Goal: Information Seeking & Learning: Check status

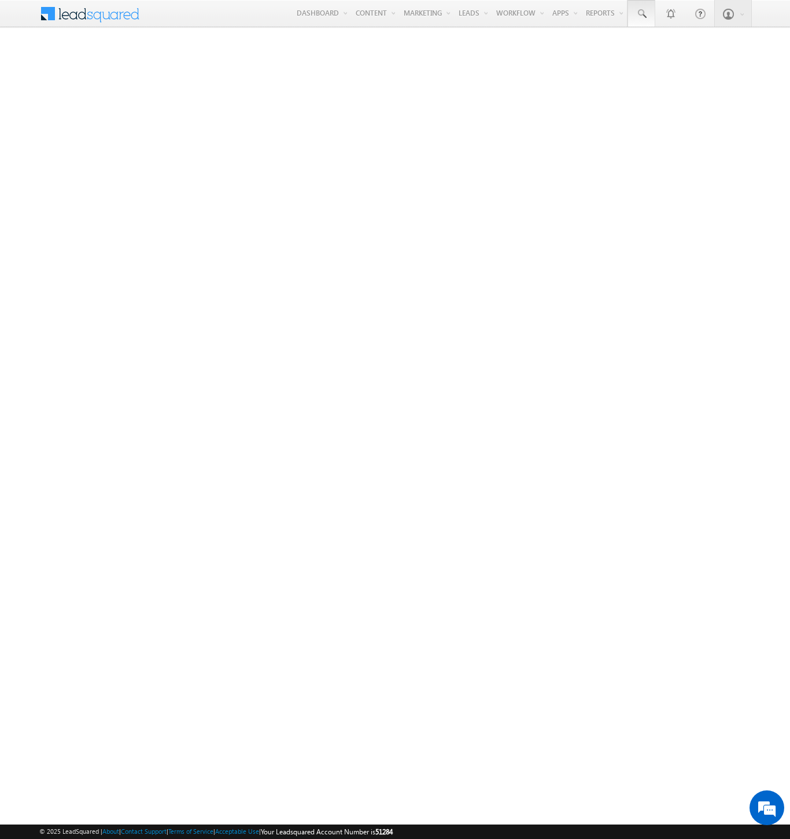
click at [641, 14] on span at bounding box center [642, 14] width 12 height 12
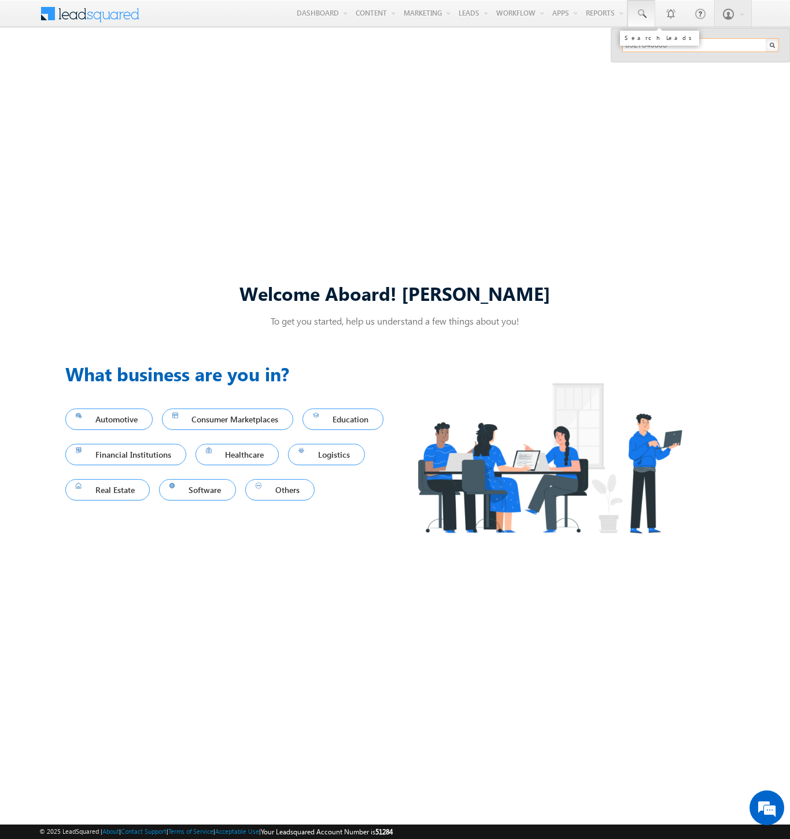
type input "8927840603"
click at [706, 79] on div "[PHONE_NUMBER]" at bounding box center [705, 86] width 155 height 14
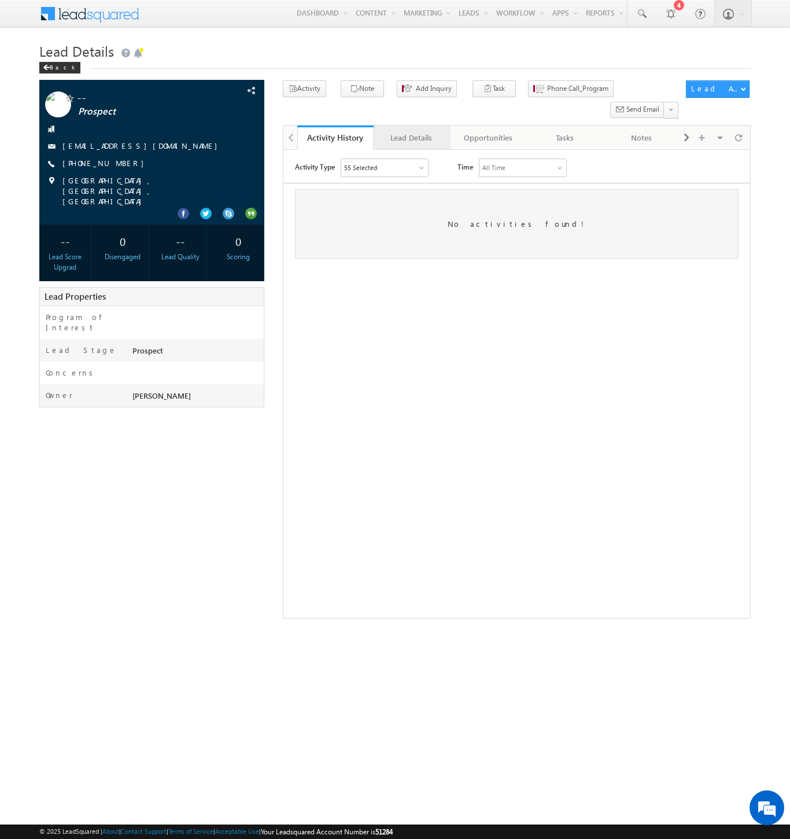
click at [411, 131] on div "Lead Details" at bounding box center [411, 138] width 57 height 14
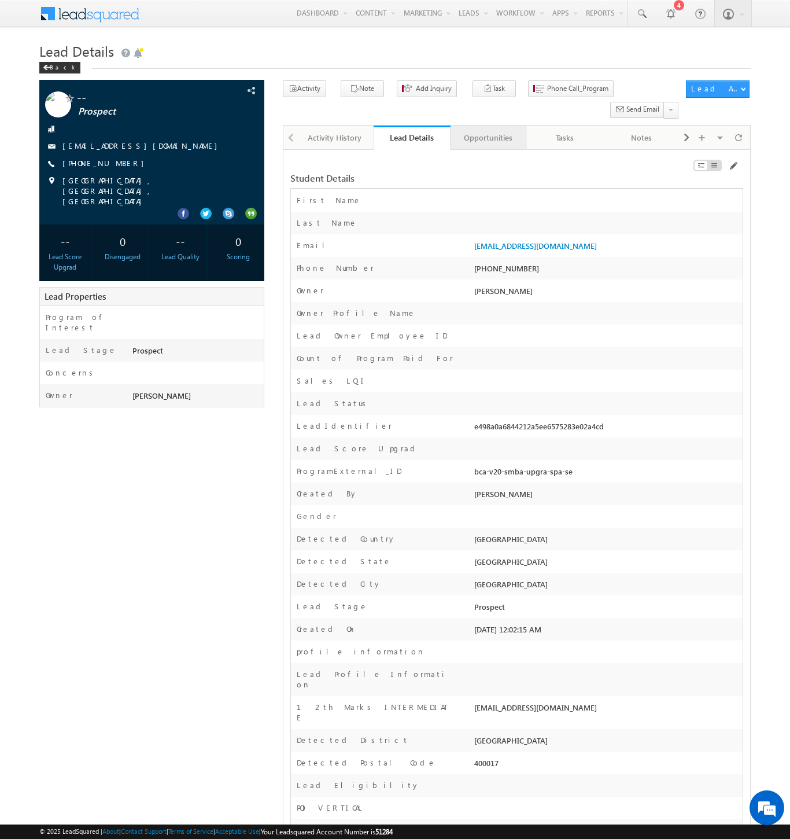
click at [488, 131] on div "Opportunities" at bounding box center [488, 138] width 57 height 14
